Goal: Check status: Check status

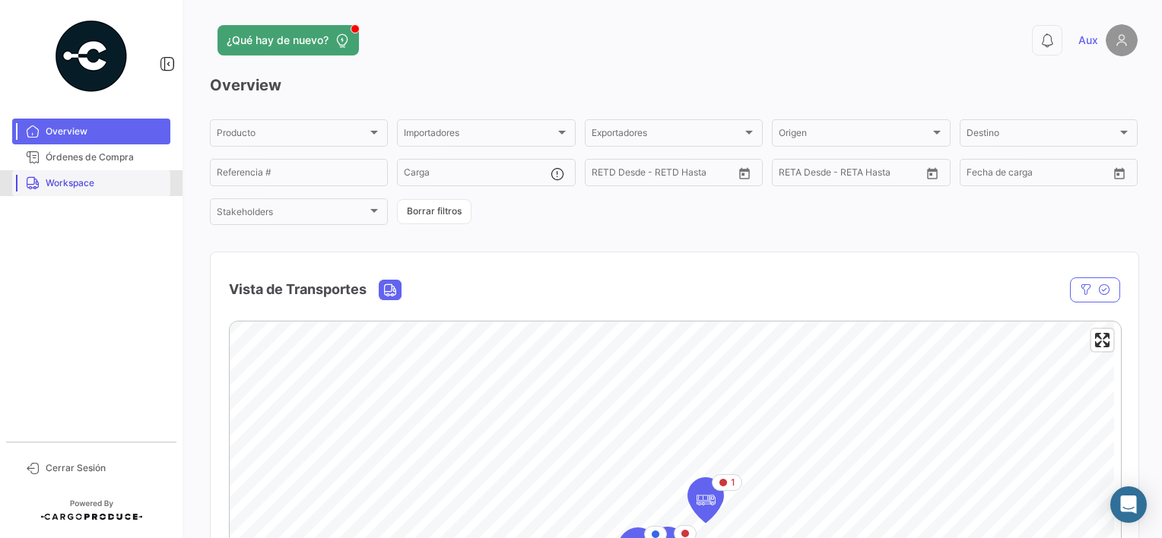
click at [71, 183] on span "Workspace" at bounding box center [105, 183] width 119 height 14
click at [71, 181] on span "Workspace" at bounding box center [105, 183] width 119 height 14
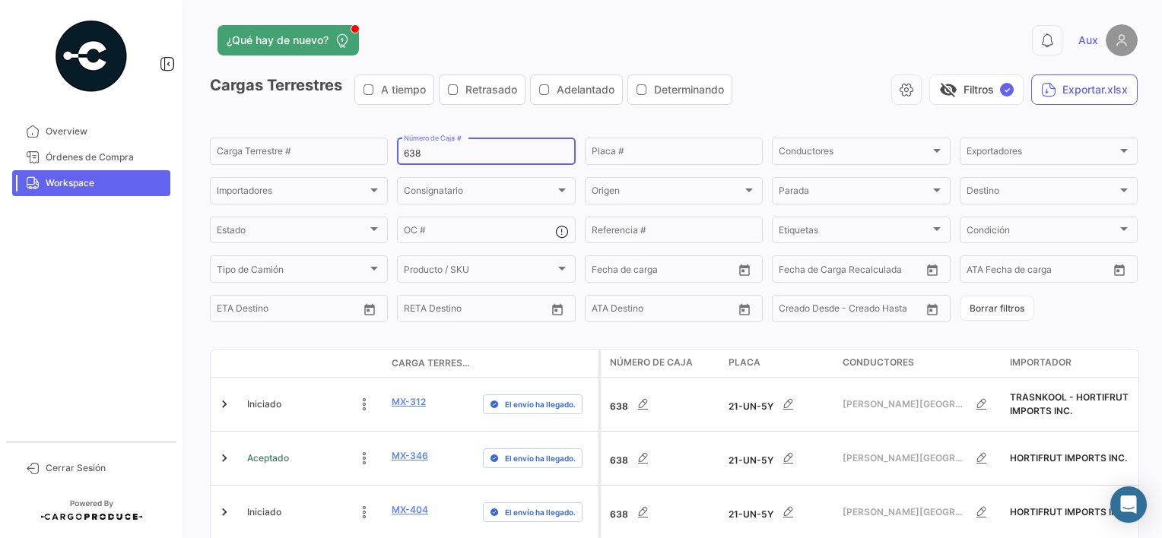
click at [430, 150] on input "638" at bounding box center [486, 153] width 164 height 11
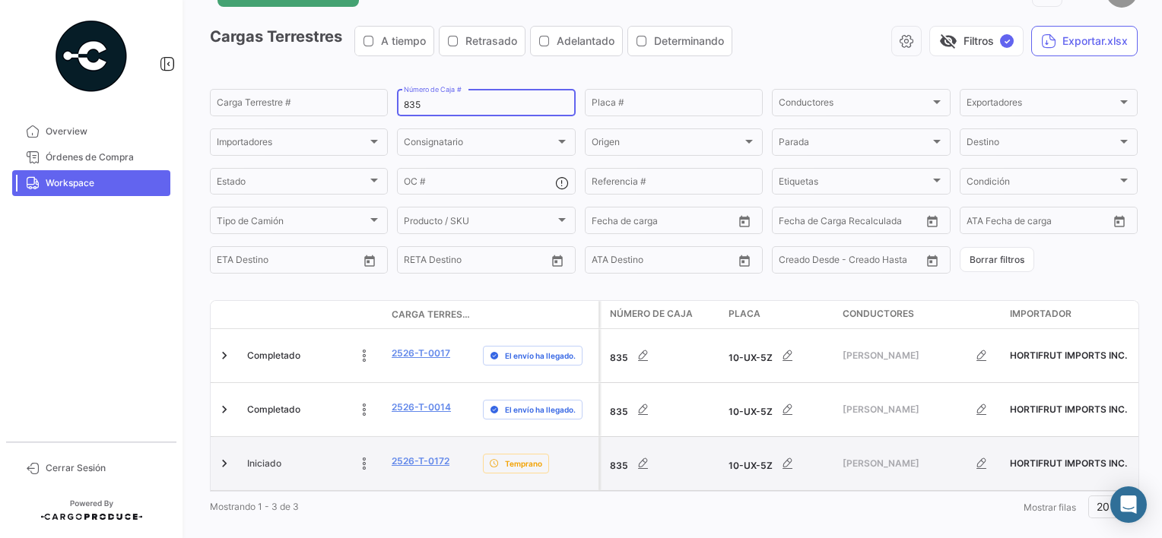
scroll to position [49, 0]
type input "835"
click at [429, 455] on link "2526-T-0172" at bounding box center [421, 462] width 58 height 14
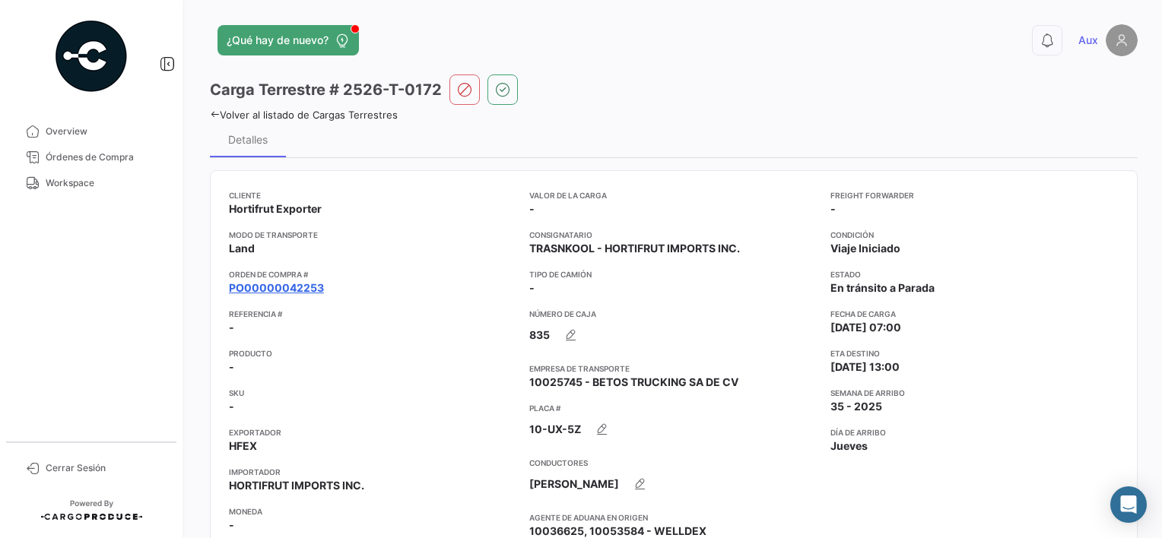
click at [313, 285] on link "PO00000042253" at bounding box center [276, 288] width 95 height 15
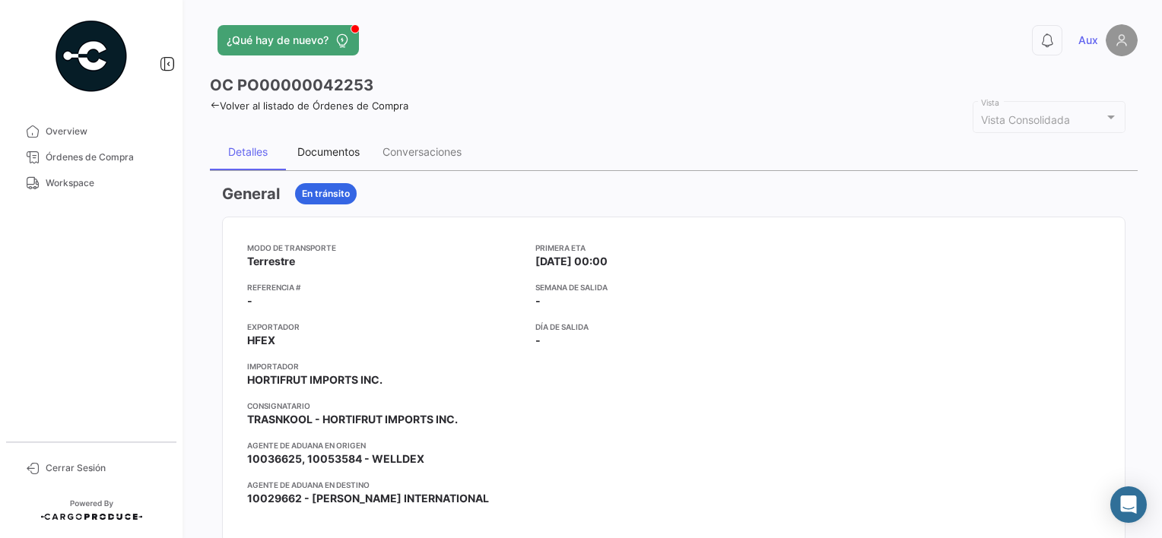
click at [341, 156] on div "Documentos" at bounding box center [328, 151] width 62 height 13
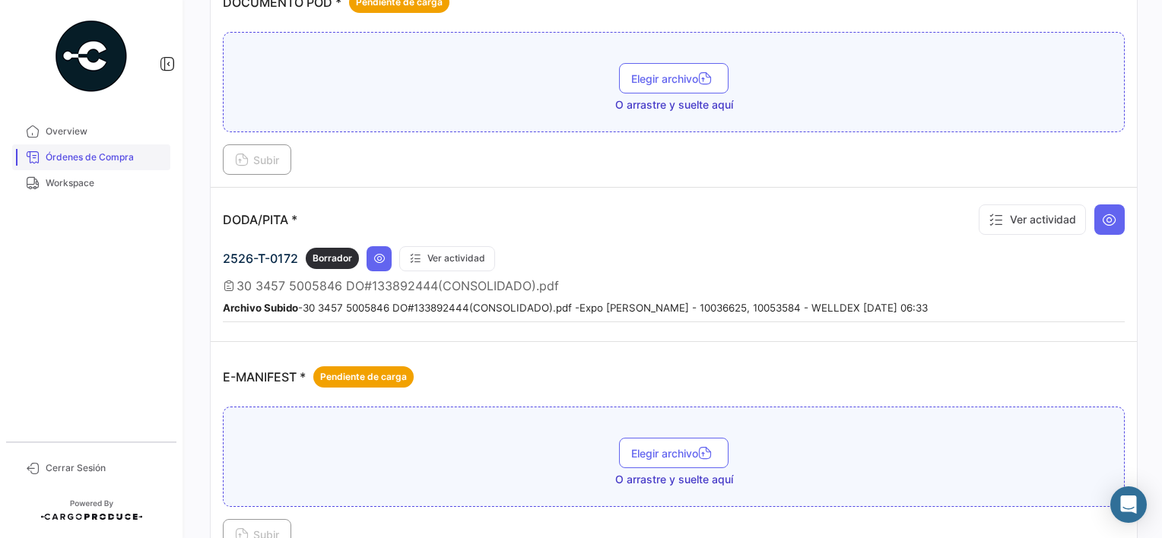
scroll to position [643, 0]
